Goal: Transaction & Acquisition: Purchase product/service

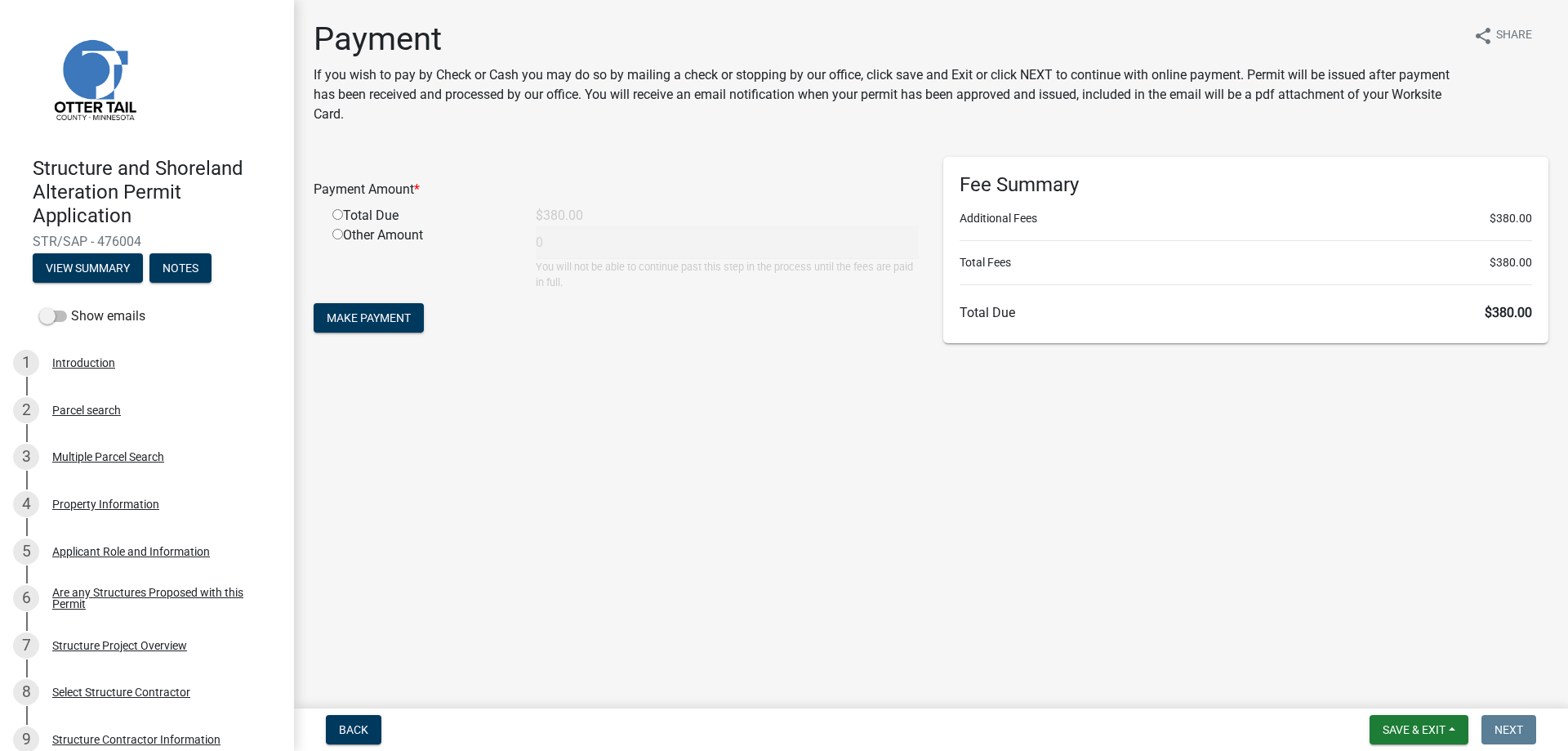
click at [345, 217] on div "Total Due" at bounding box center [421, 216] width 203 height 20
click at [335, 216] on input "radio" at bounding box center [337, 214] width 10 height 10
radio input "true"
type input "380"
click at [389, 312] on span "Make Payment" at bounding box center [368, 318] width 84 height 13
